Goal: Task Accomplishment & Management: Use online tool/utility

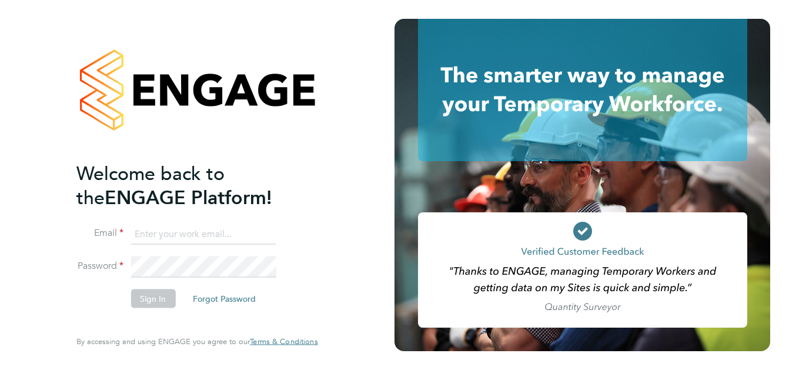
click at [183, 227] on input at bounding box center [202, 233] width 145 height 21
paste input "payroll.downloadqueries@hays.com"
type input "payroll.downloadqueries@hays.com"
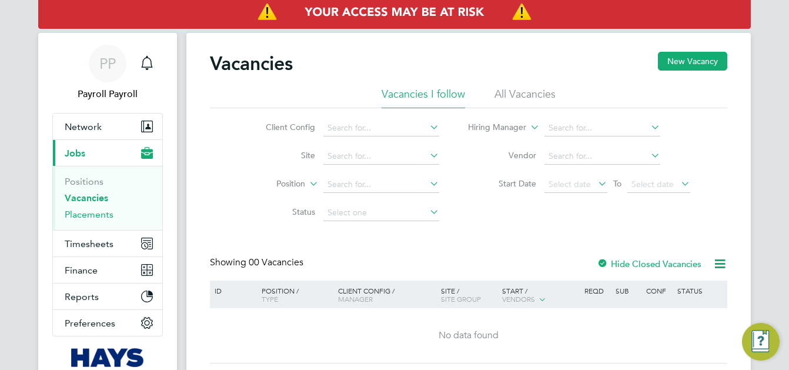
click at [89, 215] on link "Placements" at bounding box center [89, 214] width 49 height 11
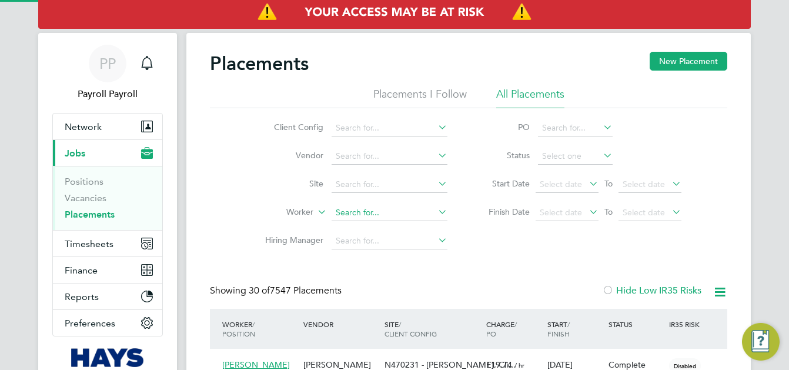
click at [379, 215] on input at bounding box center [389, 213] width 116 height 16
paste input "[PERSON_NAME]"
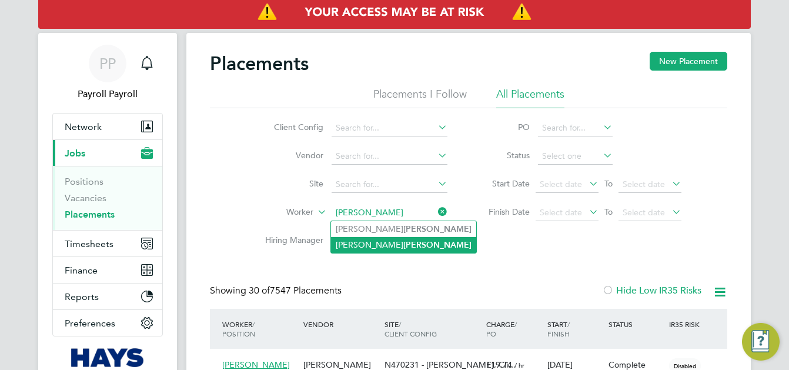
click at [403, 240] on b "[PERSON_NAME]" at bounding box center [437, 245] width 68 height 10
type input "[PERSON_NAME]"
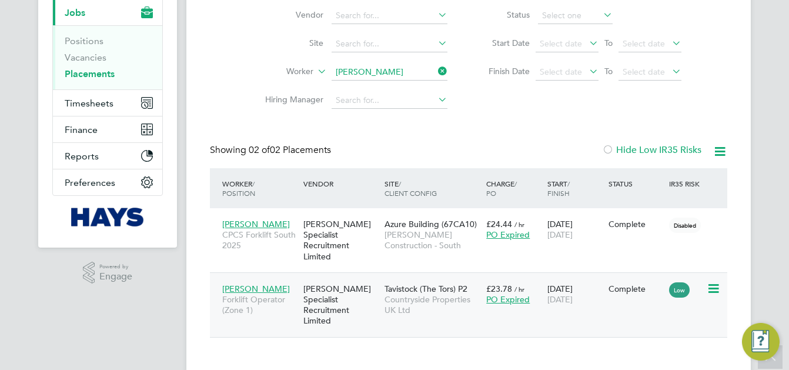
click at [335, 297] on div "[PERSON_NAME] Specialist Recruitment Limited" at bounding box center [340, 304] width 81 height 55
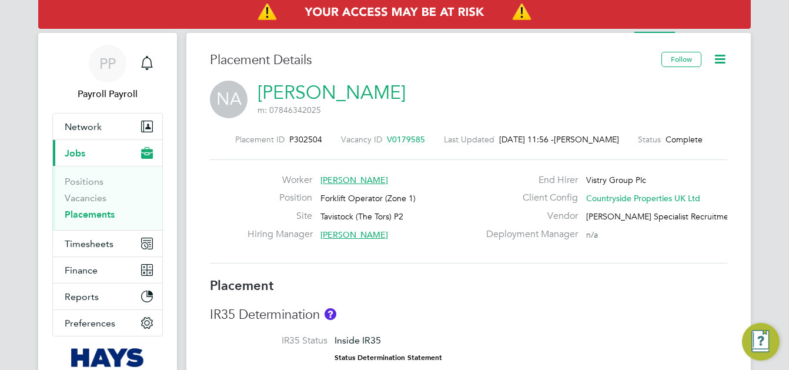
scroll to position [235, 0]
